Goal: Transaction & Acquisition: Purchase product/service

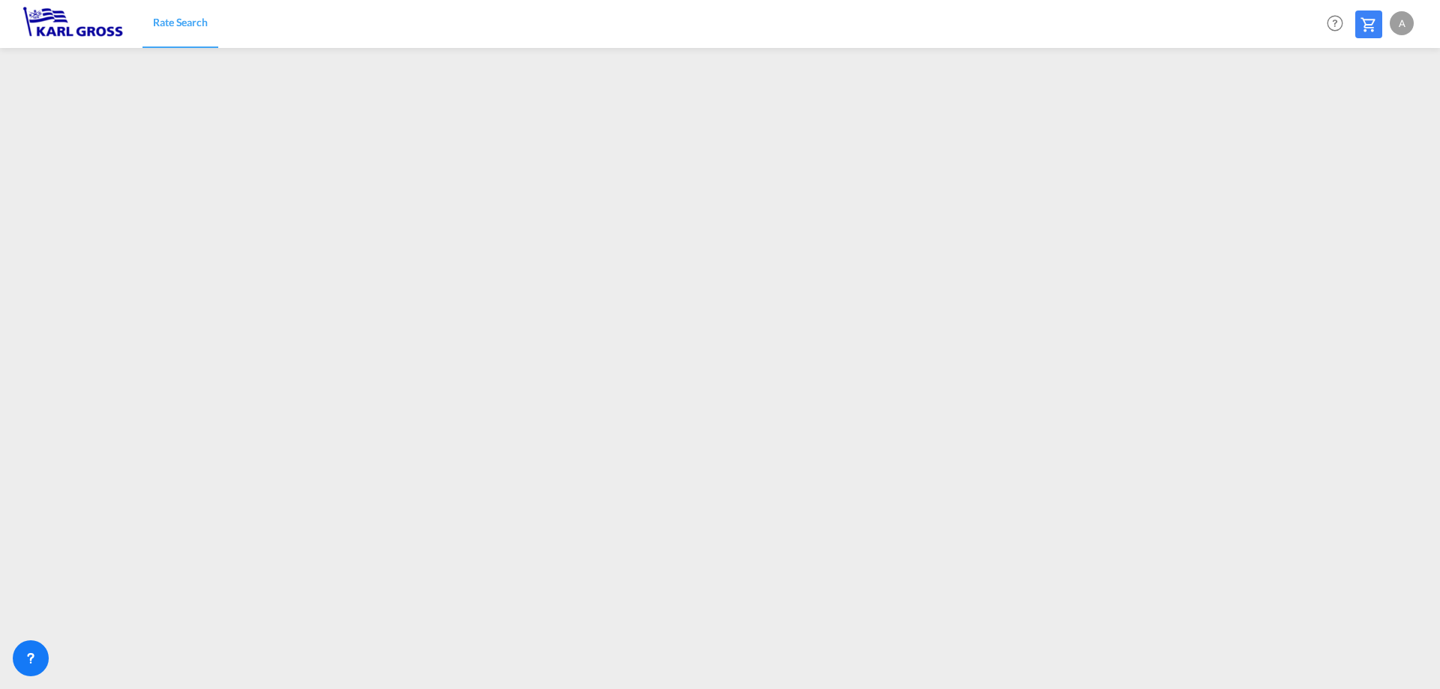
click at [1363, 20] on md-icon at bounding box center [1369, 25] width 18 height 18
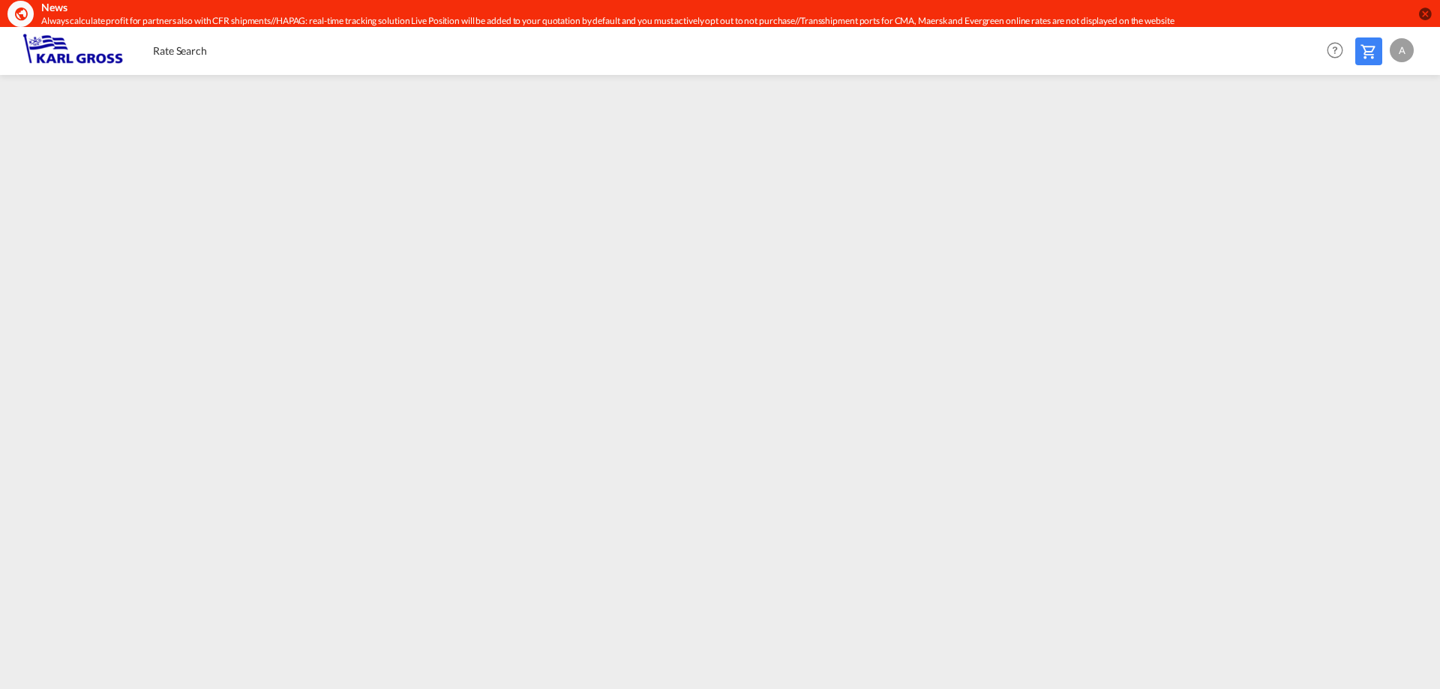
click at [1425, 17] on md-icon "icon-close-circle" at bounding box center [1425, 13] width 15 height 15
